Goal: Check status: Check status

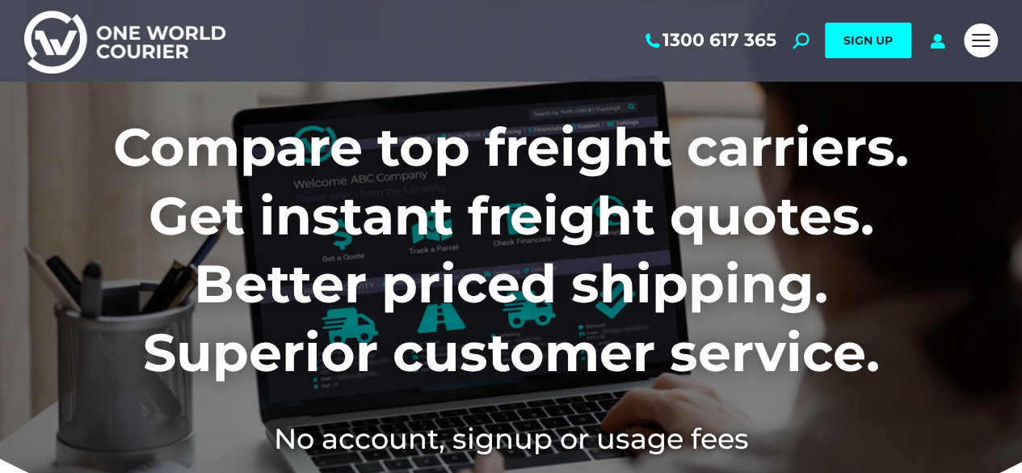
click at [923, 43] on div "1300 617 365 Search: *** SIGN UP Search: ***" at bounding box center [594, 41] width 722 height 82
click at [932, 44] on icon at bounding box center [937, 40] width 20 height 16
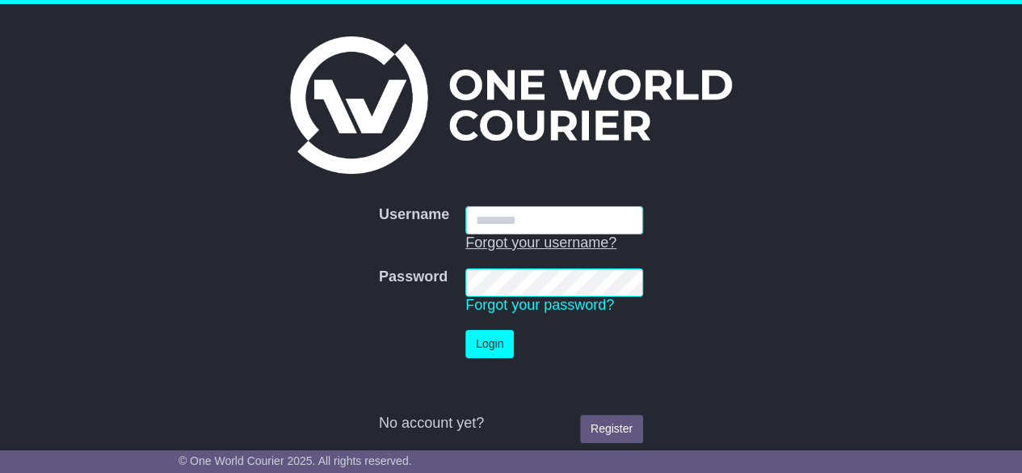
type input "**********"
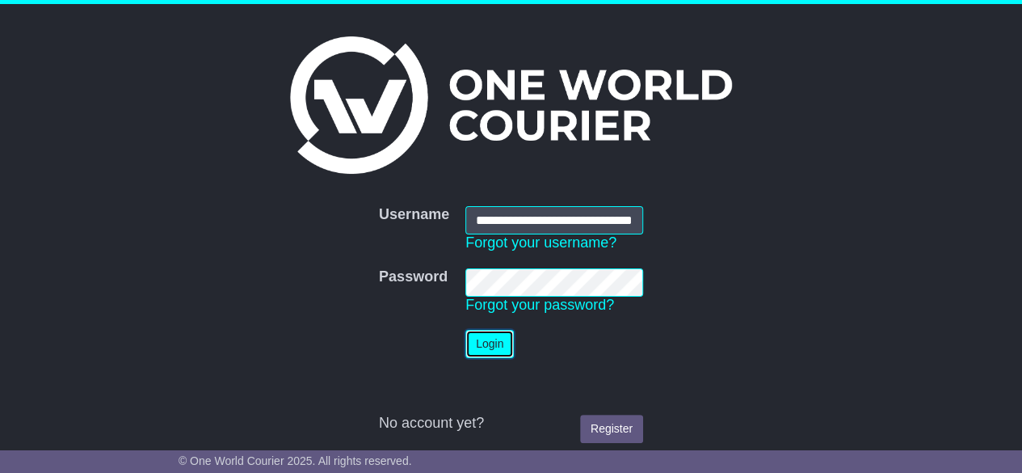
click at [477, 337] on button "Login" at bounding box center [489, 344] width 48 height 28
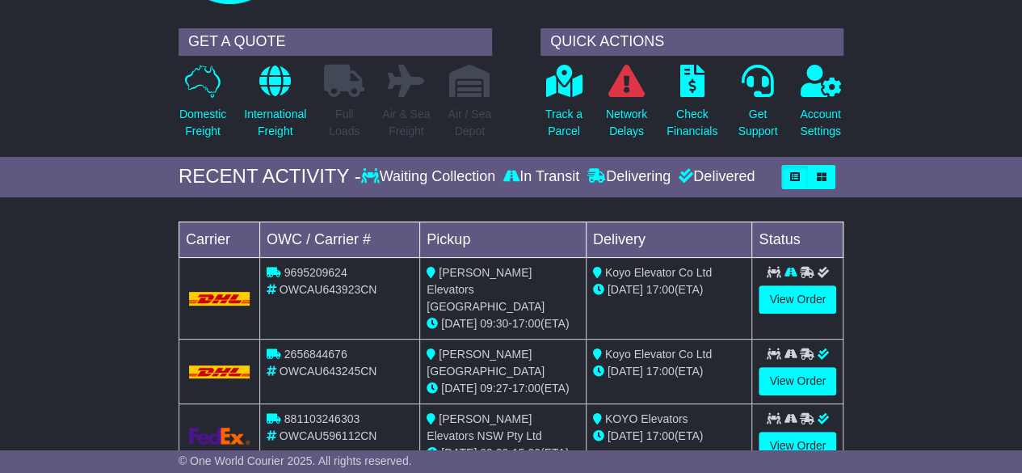
scroll to position [162, 0]
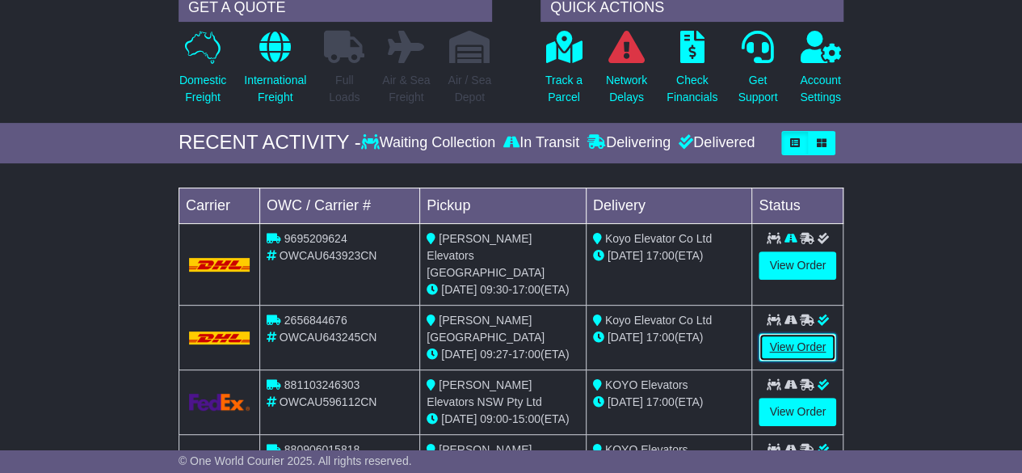
click at [780, 333] on link "View Order" at bounding box center [797, 347] width 78 height 28
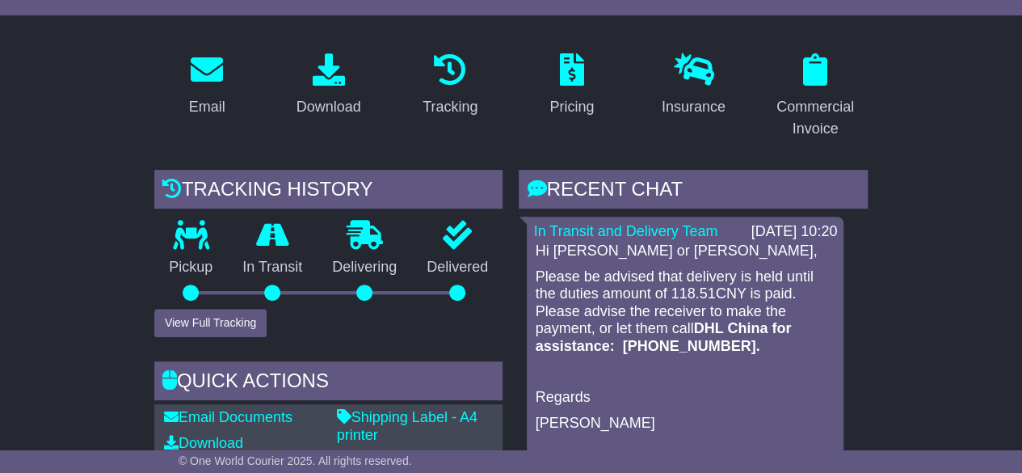
scroll to position [323, 0]
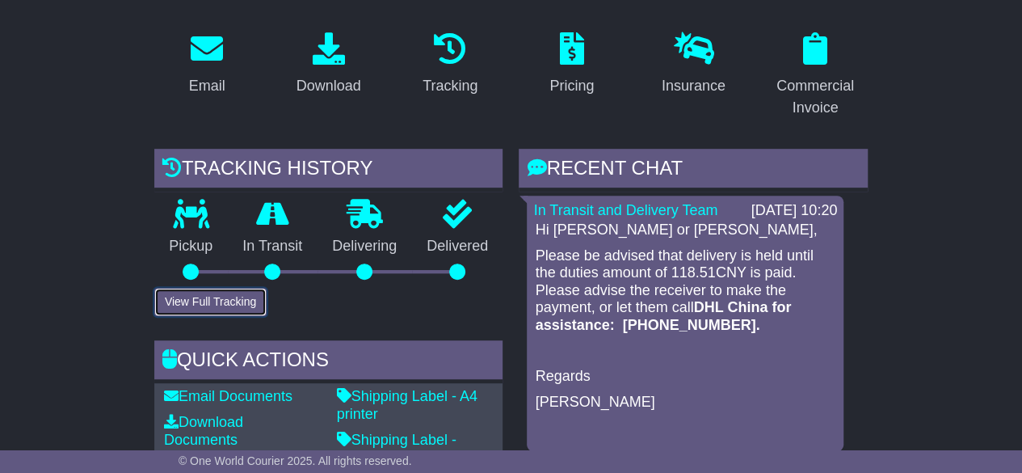
click at [186, 288] on button "View Full Tracking" at bounding box center [210, 302] width 112 height 28
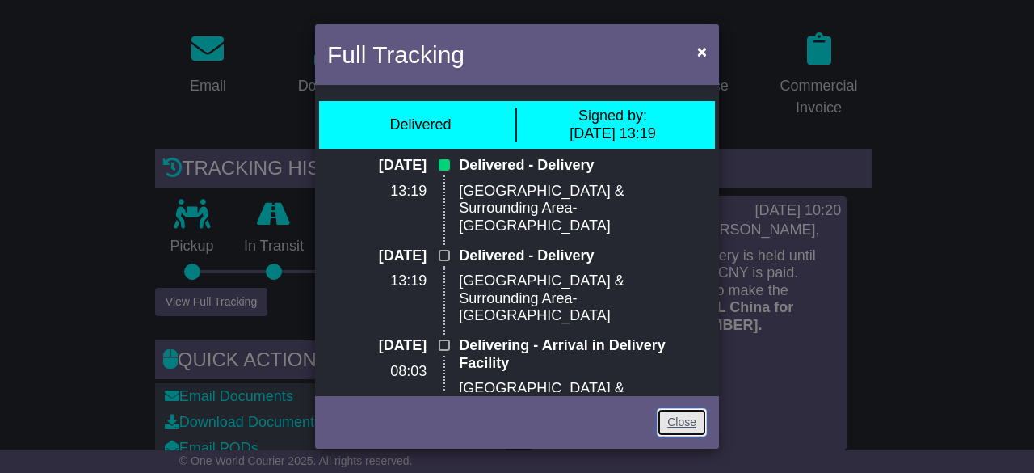
click at [681, 418] on link "Close" at bounding box center [682, 422] width 50 height 28
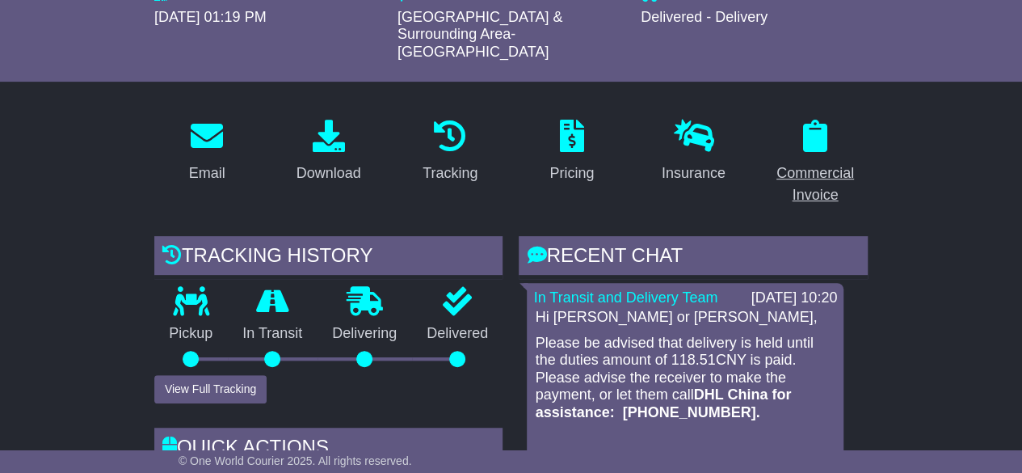
scroll to position [242, 0]
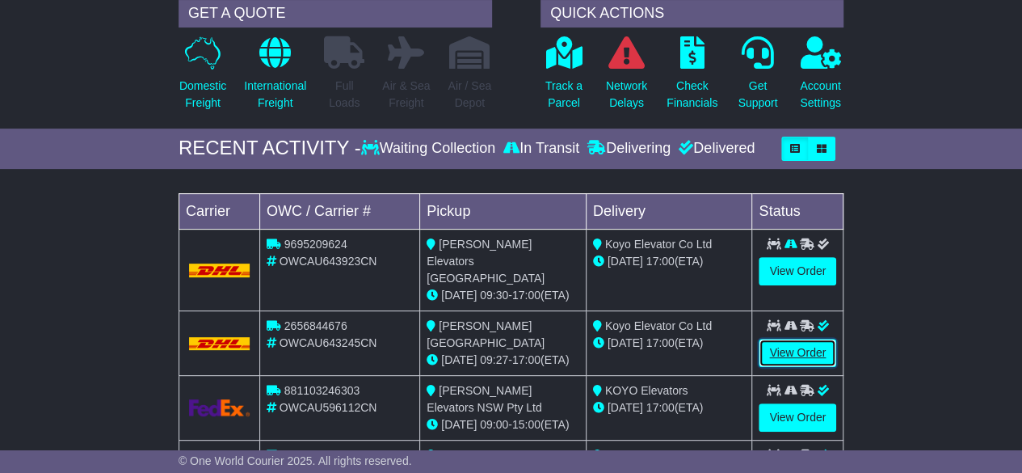
click at [770, 338] on link "View Order" at bounding box center [797, 352] width 78 height 28
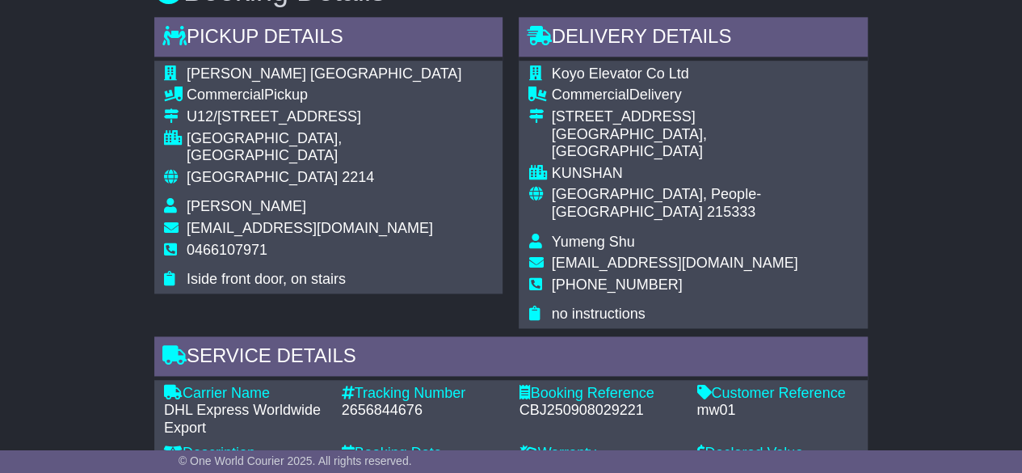
scroll to position [1050, 0]
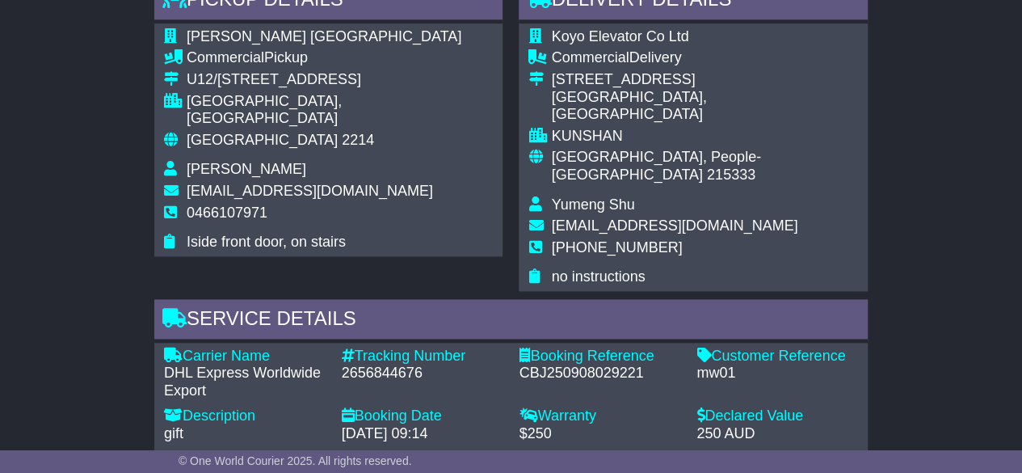
click at [472, 347] on div "Tracking Number - 2656844676" at bounding box center [423, 373] width 178 height 53
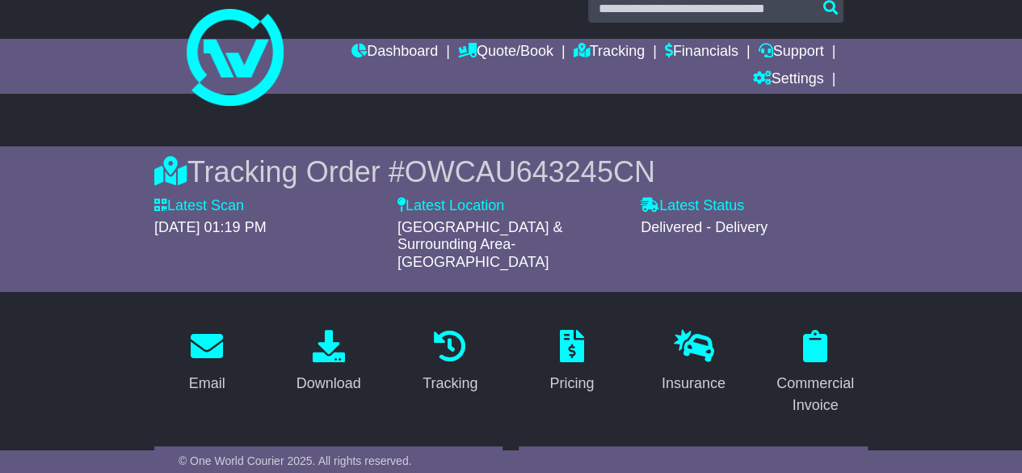
scroll to position [0, 0]
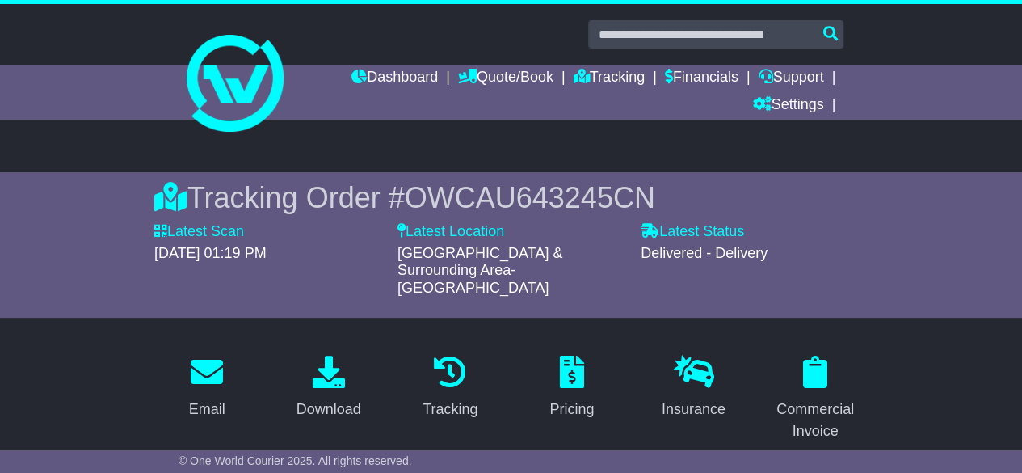
click at [777, 188] on div "Tracking Order # OWCAU643245CN" at bounding box center [510, 197] width 713 height 35
click at [823, 221] on div "Tracking Order # OWCAU643245CN Latest Scan 17 September 2025 - 01:19 PM Latest …" at bounding box center [510, 244] width 713 height 129
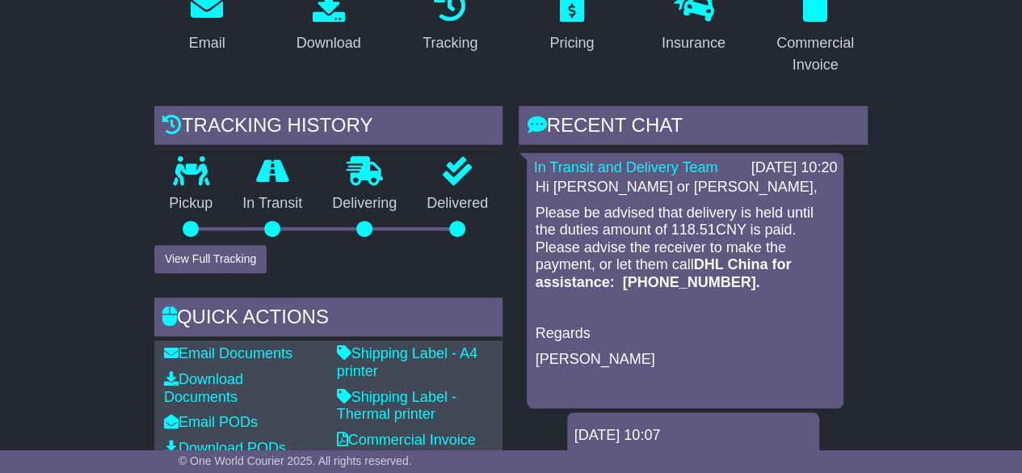
scroll to position [162, 0]
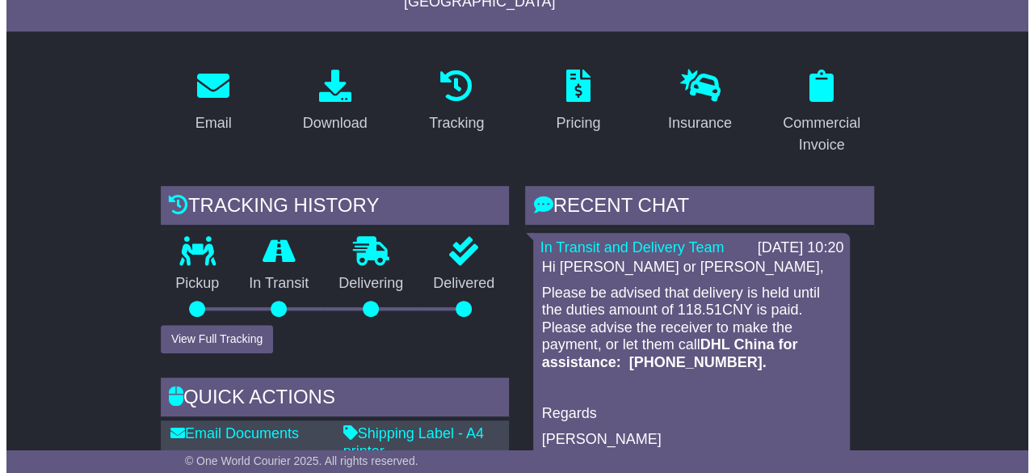
scroll to position [323, 0]
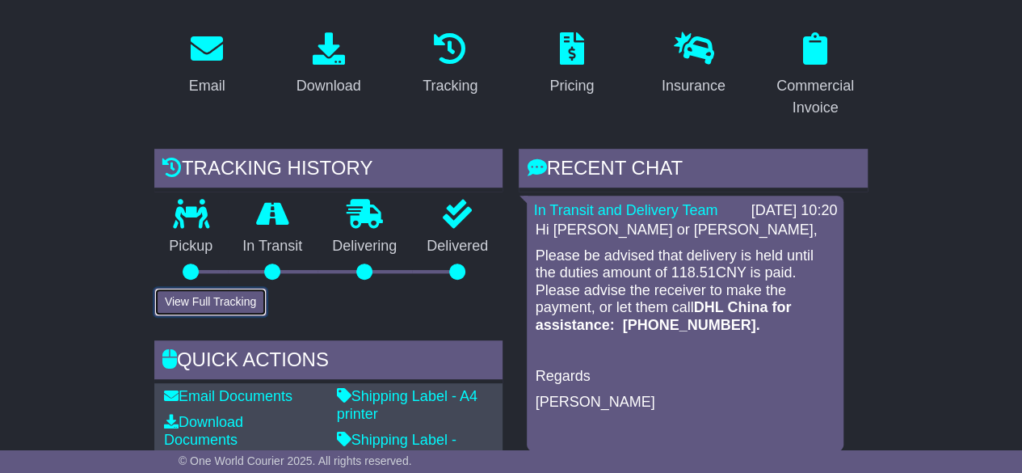
click at [202, 288] on button "View Full Tracking" at bounding box center [210, 302] width 112 height 28
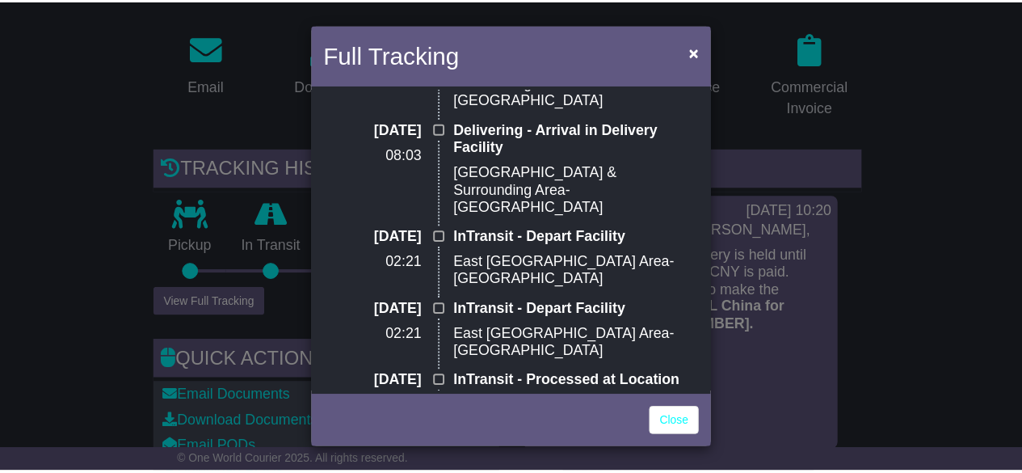
scroll to position [404, 0]
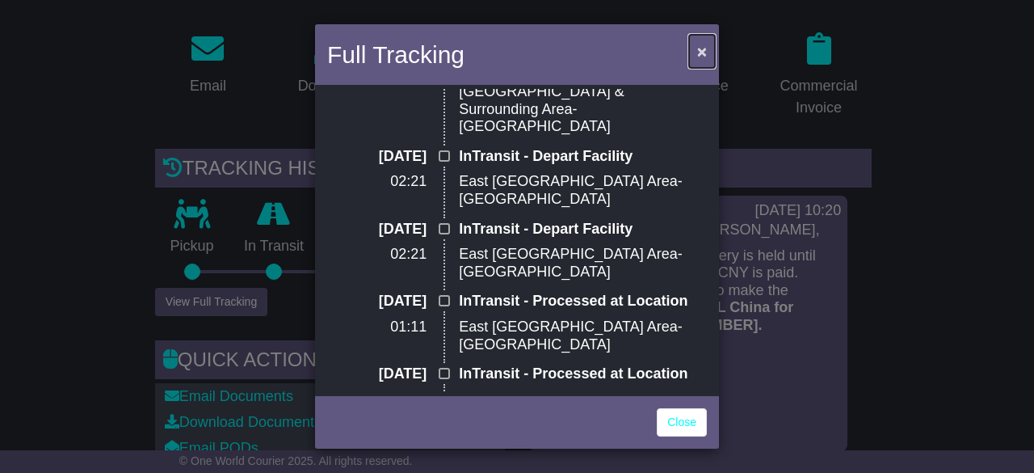
click at [699, 48] on span "×" at bounding box center [702, 51] width 10 height 19
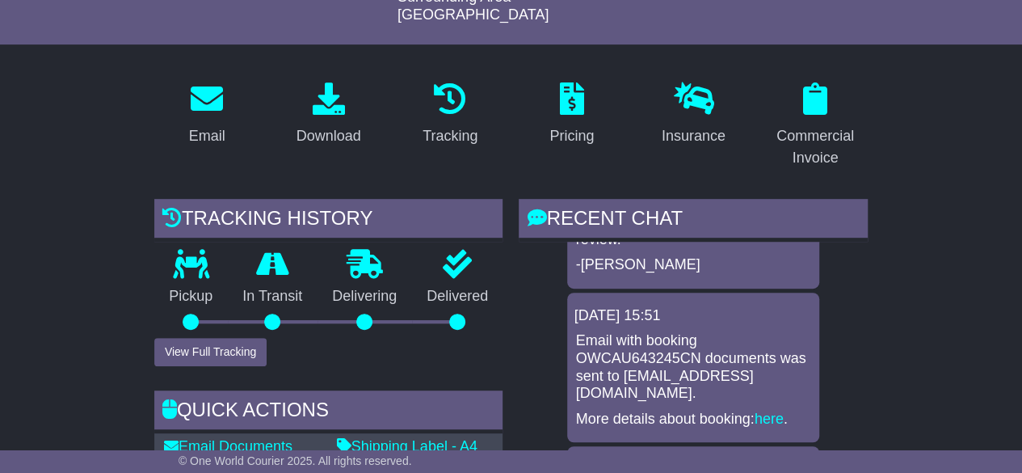
scroll to position [808, 0]
